Goal: Information Seeking & Learning: Find specific fact

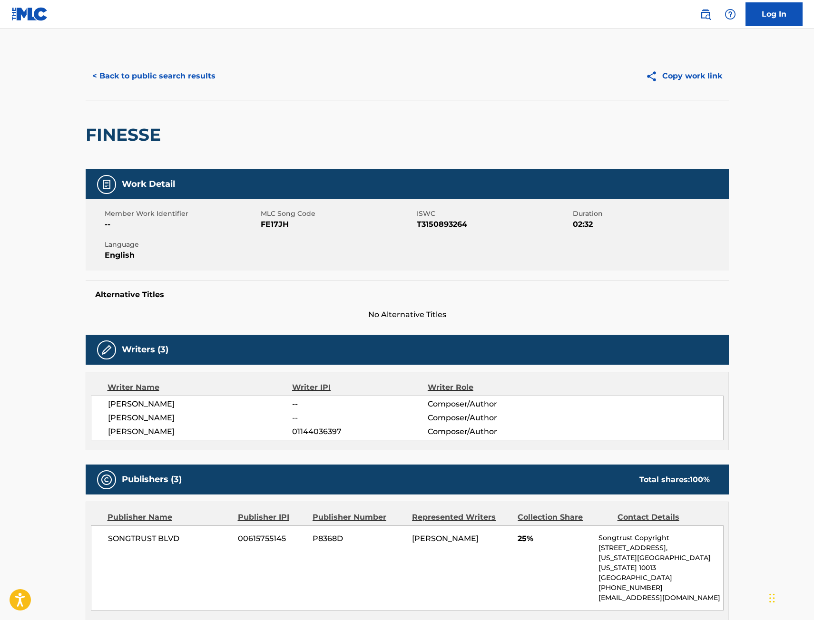
click at [186, 66] on button "< Back to public search results" at bounding box center [154, 76] width 137 height 24
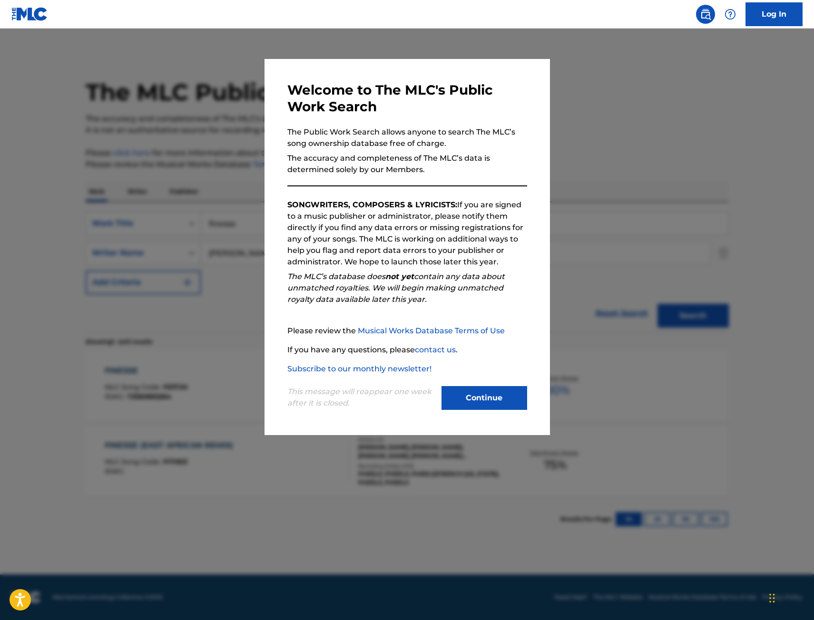
click at [145, 125] on div at bounding box center [407, 339] width 814 height 620
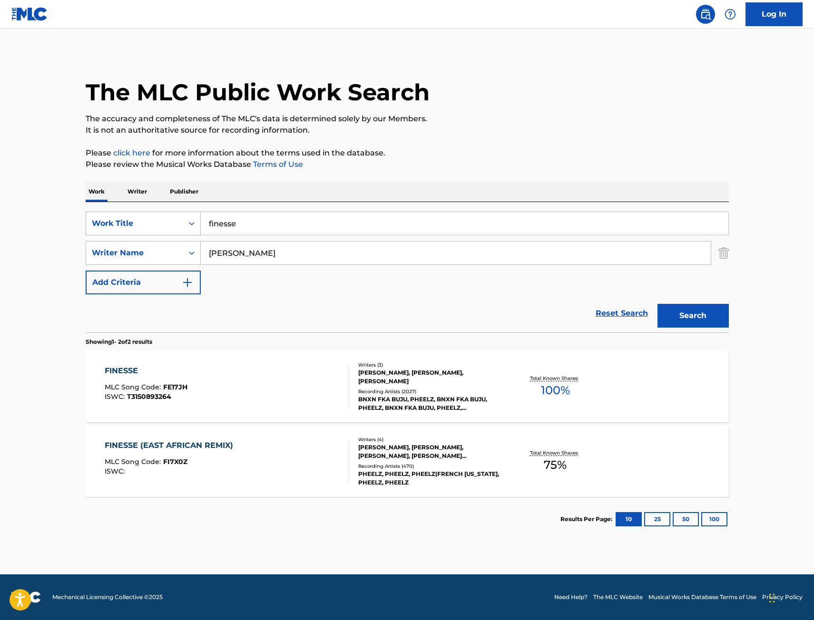
drag, startPoint x: 282, startPoint y: 226, endPoint x: 120, endPoint y: 216, distance: 162.0
click at [121, 216] on div "SearchWithCriteria9442012f-e5ce-4b7f-9f30-21d3868b8f91 Work Title finesse" at bounding box center [407, 224] width 643 height 24
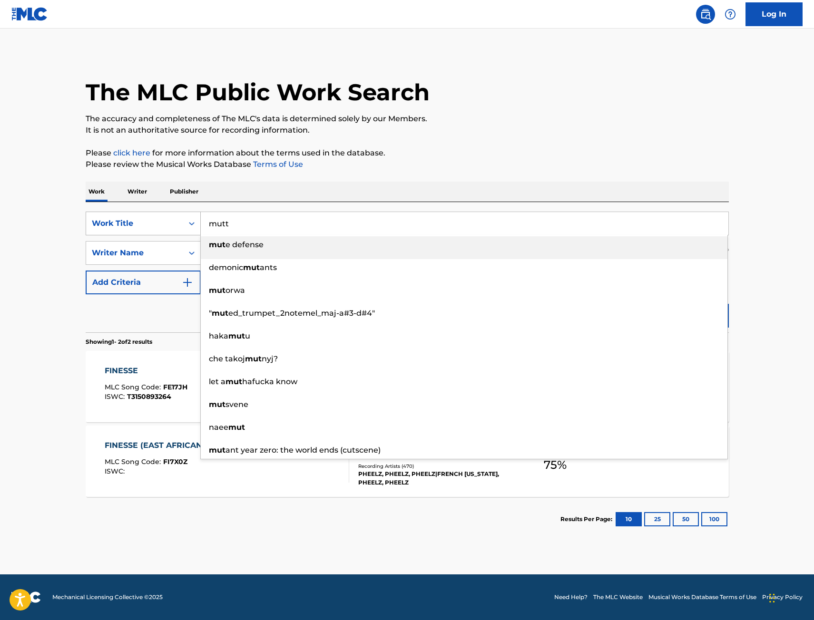
type input "mutt"
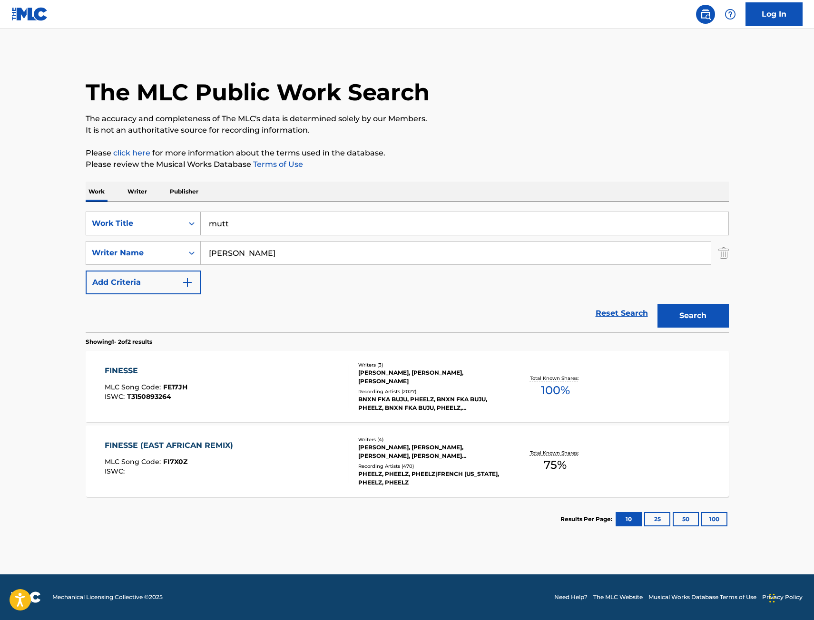
type input "[PERSON_NAME]"
click at [658, 304] on button "Search" at bounding box center [693, 316] width 71 height 24
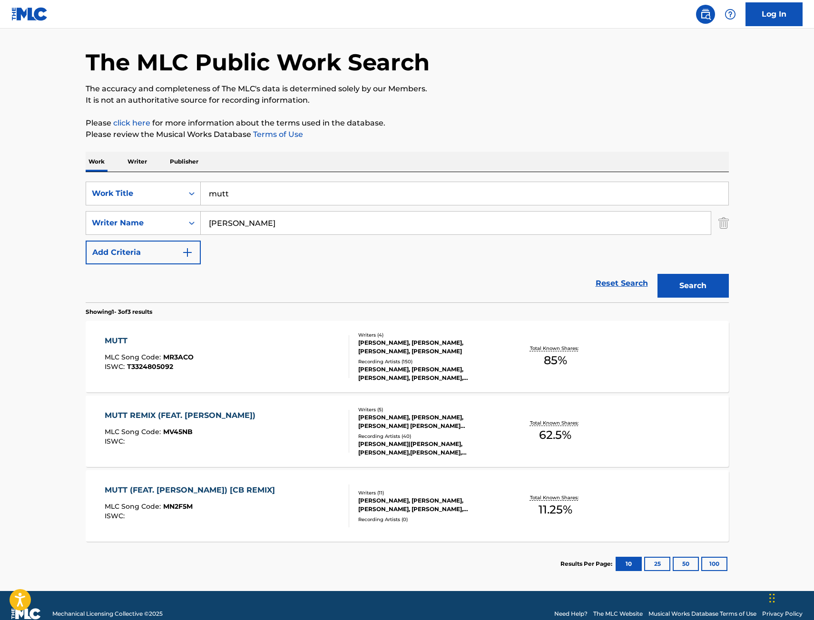
scroll to position [47, 0]
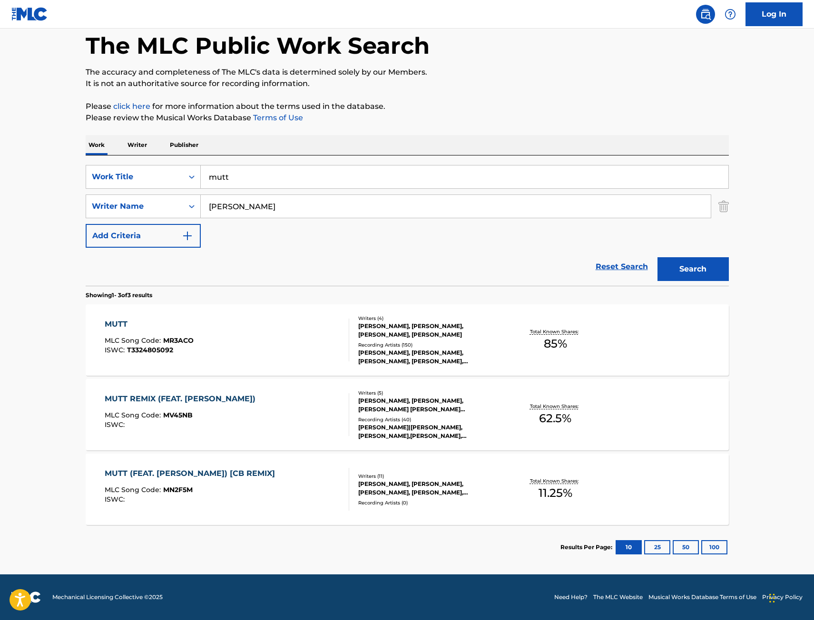
click at [330, 336] on div "MUTT MLC Song Code : MR3ACO ISWC : T3324805092" at bounding box center [227, 340] width 245 height 43
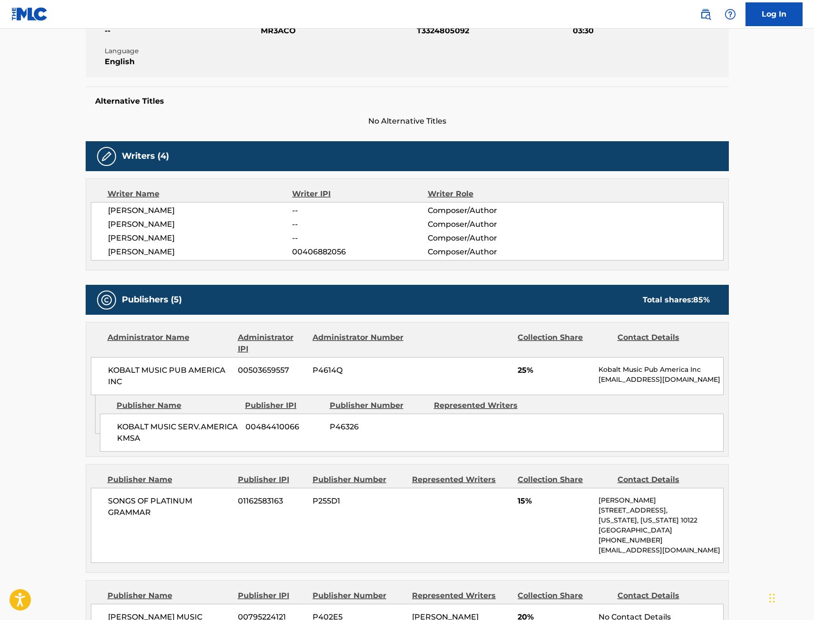
scroll to position [95, 0]
